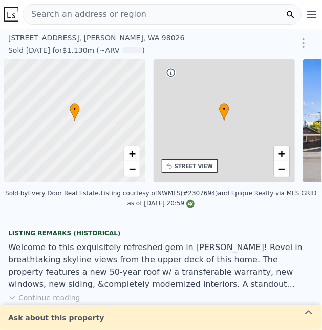
scroll to position [0, 4]
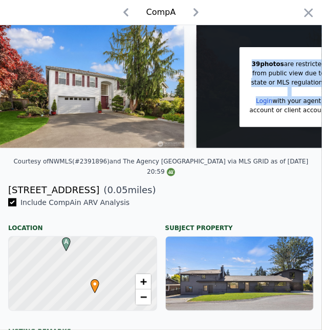
drag, startPoint x: 213, startPoint y: 148, endPoint x: 257, endPoint y: 149, distance: 44.0
click at [257, 148] on div "39 photos are restricted from public view due to state or MLS regulations Login…" at bounding box center [161, 86] width 322 height 123
drag, startPoint x: 257, startPoint y: 149, endPoint x: 301, endPoint y: 10, distance: 146.0
click at [301, 10] on icon "button" at bounding box center [308, 13] width 14 height 14
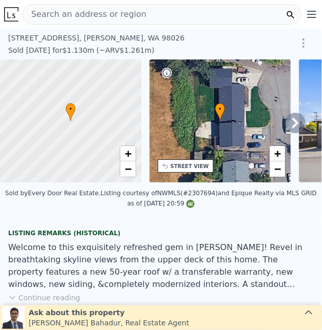
click at [177, 8] on div "Search an address or region" at bounding box center [162, 14] width 279 height 20
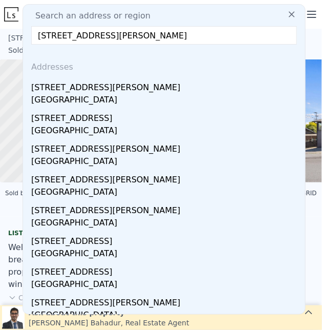
type input "[STREET_ADDRESS][PERSON_NAME]"
drag, startPoint x: 121, startPoint y: 40, endPoint x: 225, endPoint y: 13, distance: 107.5
click at [225, 13] on div "Search an address or region" at bounding box center [164, 16] width 274 height 12
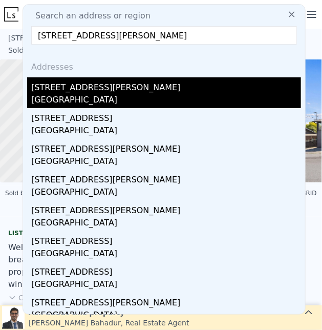
click at [124, 90] on div "[STREET_ADDRESS][PERSON_NAME]" at bounding box center [166, 85] width 270 height 16
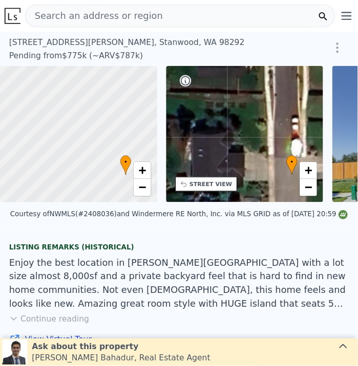
scroll to position [0, 4]
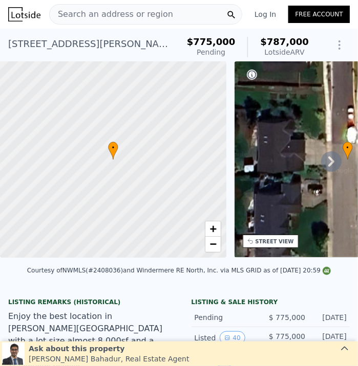
copy div "Lotside ARV"
drag, startPoint x: 263, startPoint y: 50, endPoint x: 303, endPoint y: 52, distance: 40.0
click at [303, 52] on div "$775,000 Pending $787,000 Lotside ARV" at bounding box center [248, 47] width 130 height 29
copy span "$787,000"
drag, startPoint x: 260, startPoint y: 40, endPoint x: 300, endPoint y: 39, distance: 40.4
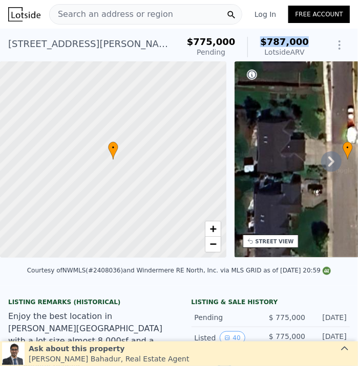
click at [300, 39] on div "$787,000 Lotside ARV" at bounding box center [277, 47] width 61 height 20
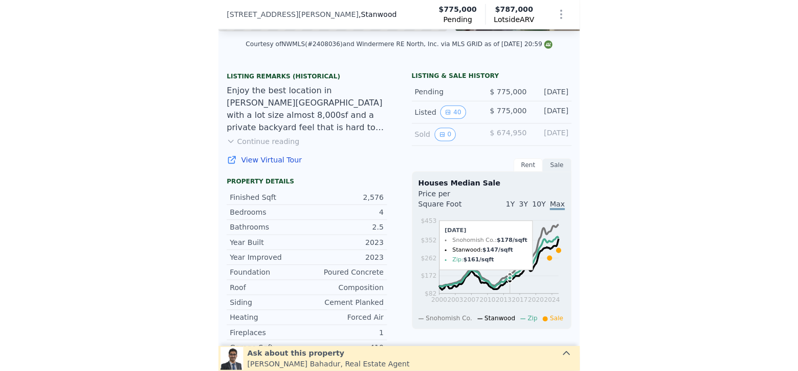
scroll to position [337, 0]
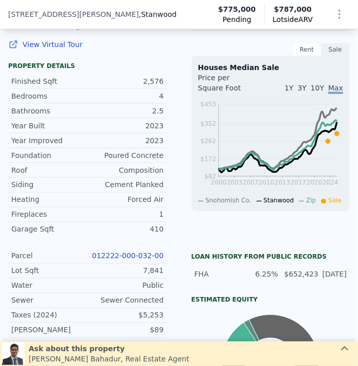
click at [144, 261] on link "012222-000-032-00" at bounding box center [128, 256] width 72 height 8
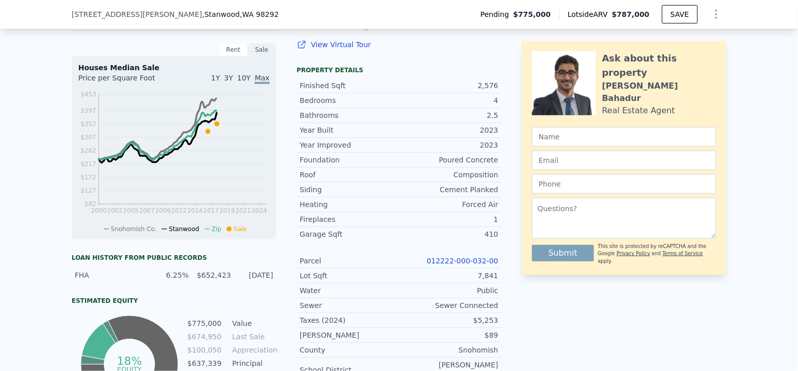
scroll to position [0, 4]
